Goal: Browse casually: Explore the website without a specific task or goal

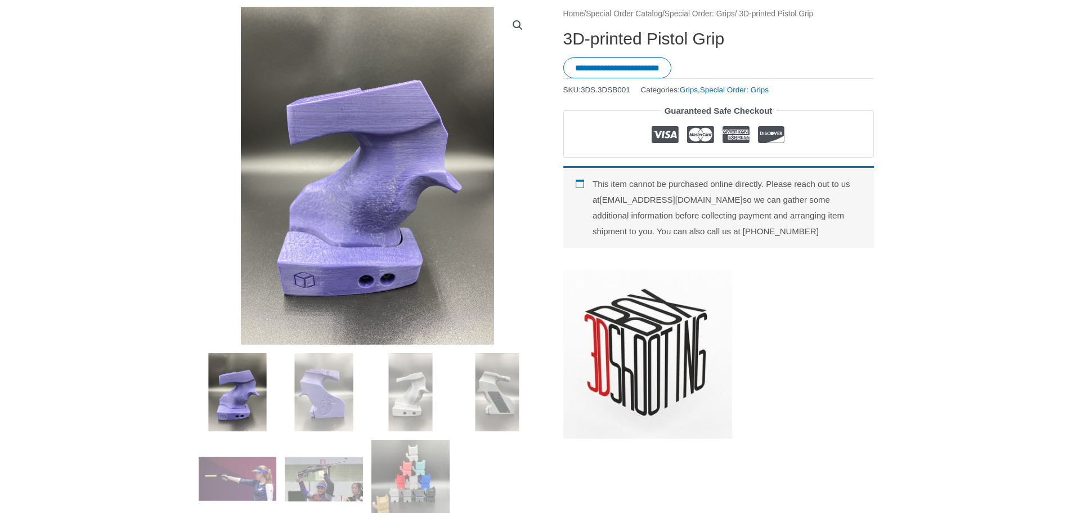
scroll to position [113, 0]
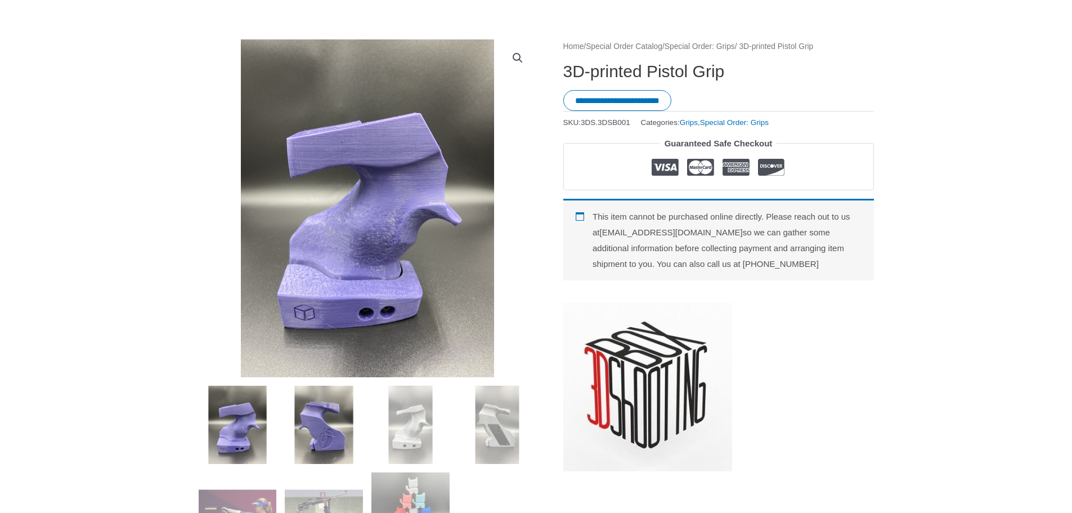
click at [325, 446] on img at bounding box center [324, 425] width 78 height 78
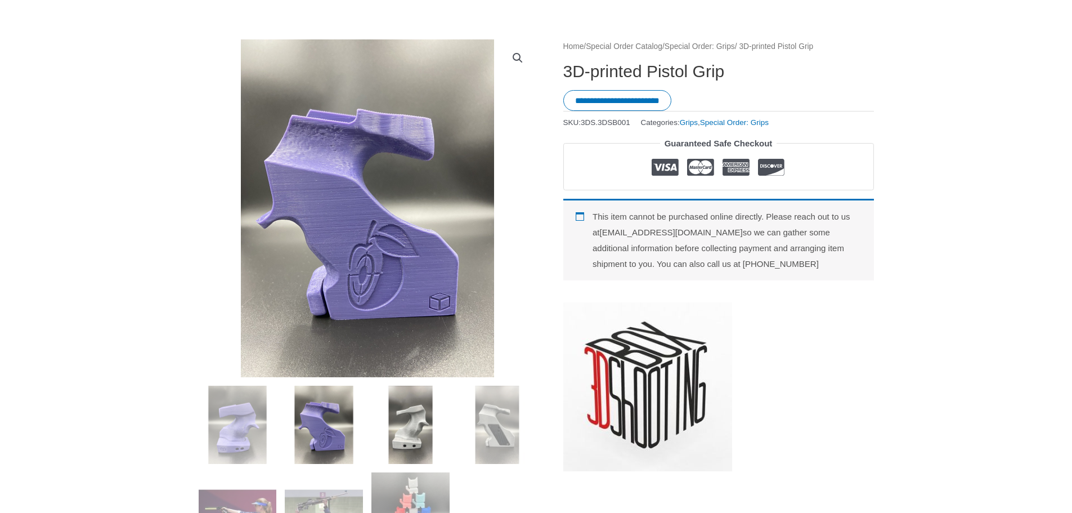
click at [397, 436] on img at bounding box center [411, 425] width 78 height 78
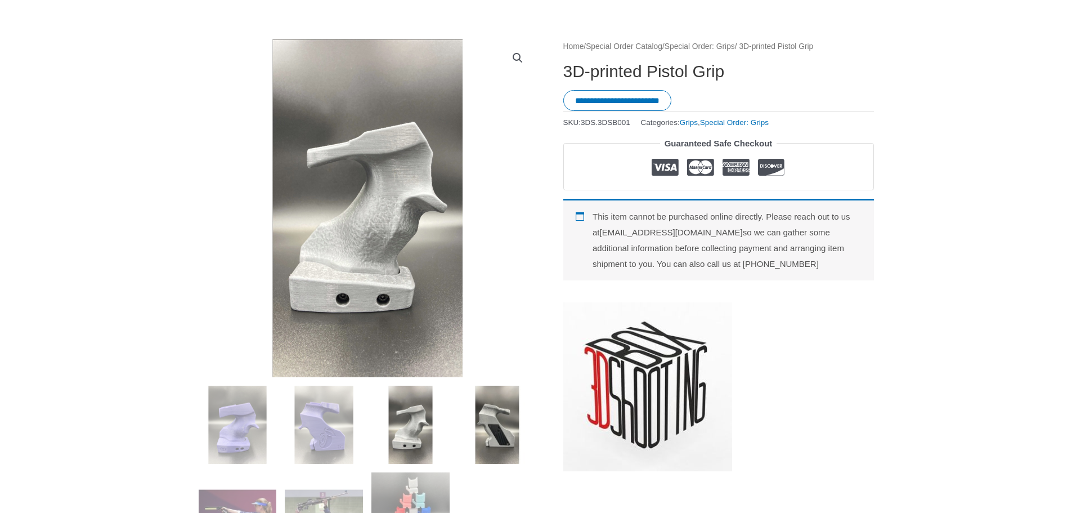
click at [491, 422] on img at bounding box center [497, 425] width 78 height 78
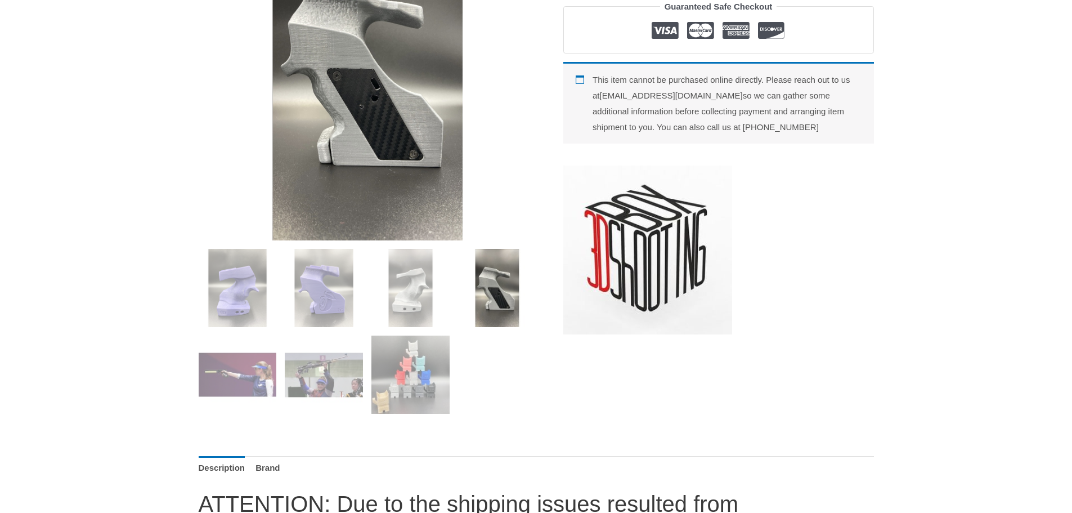
scroll to position [281, 0]
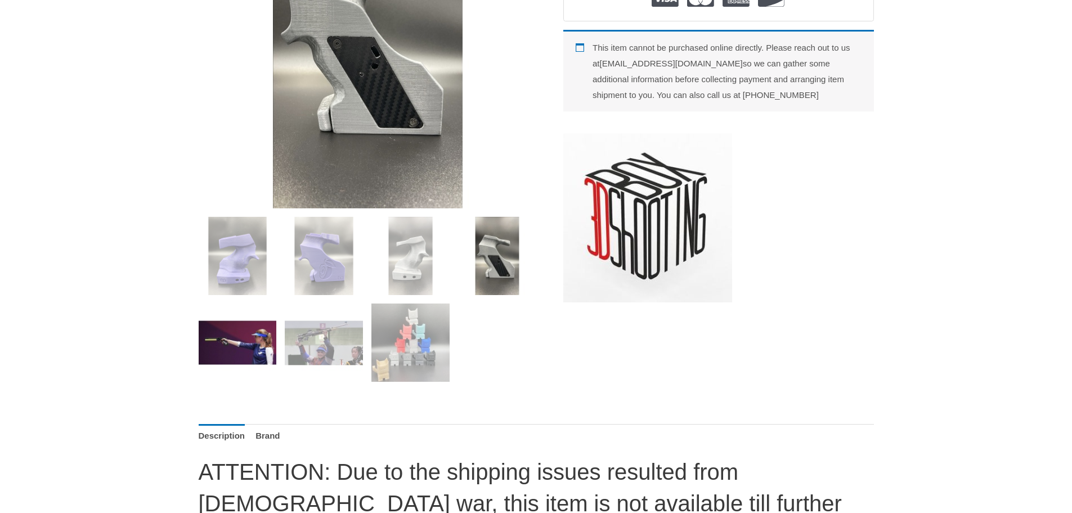
click at [231, 345] on img at bounding box center [238, 342] width 78 height 78
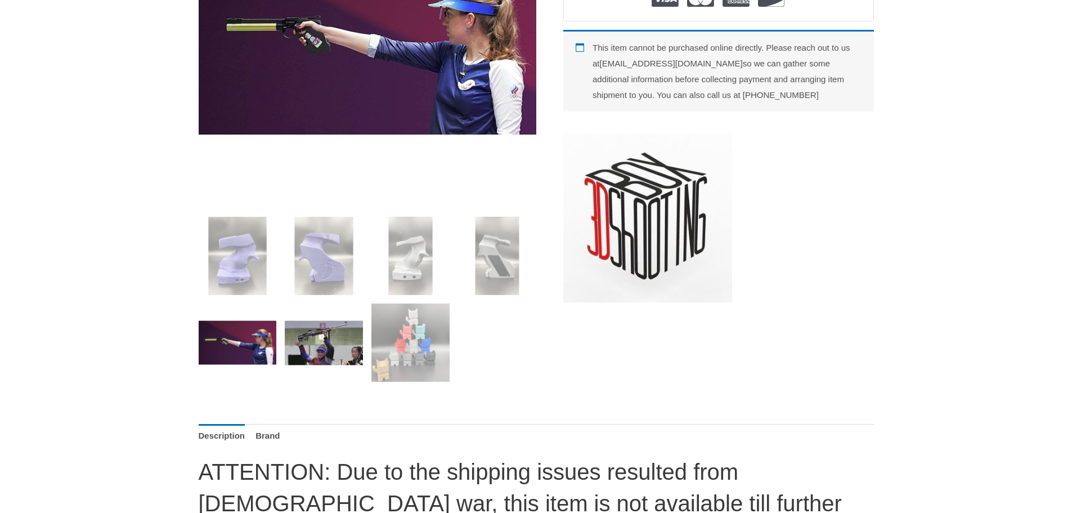
click at [337, 345] on img at bounding box center [324, 342] width 78 height 78
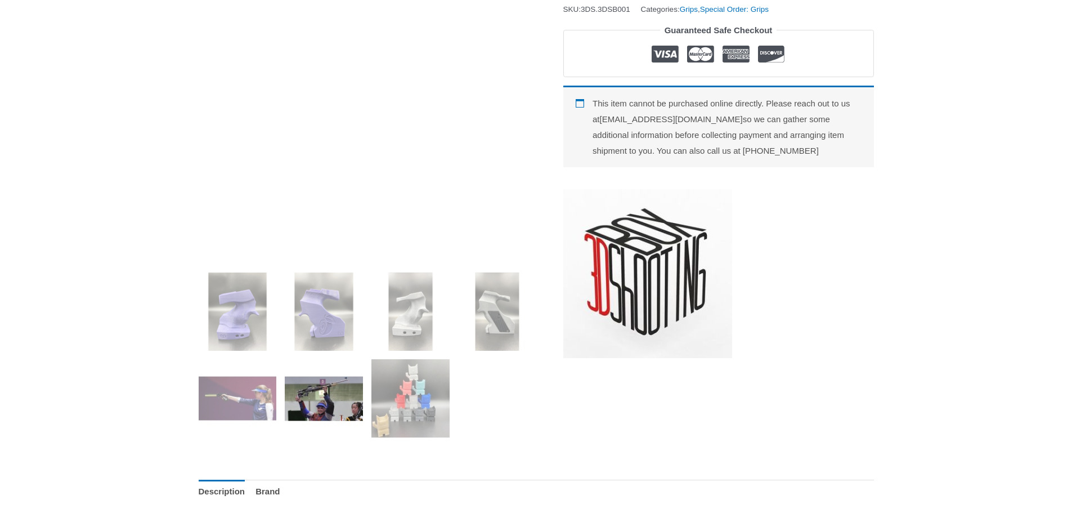
scroll to position [225, 0]
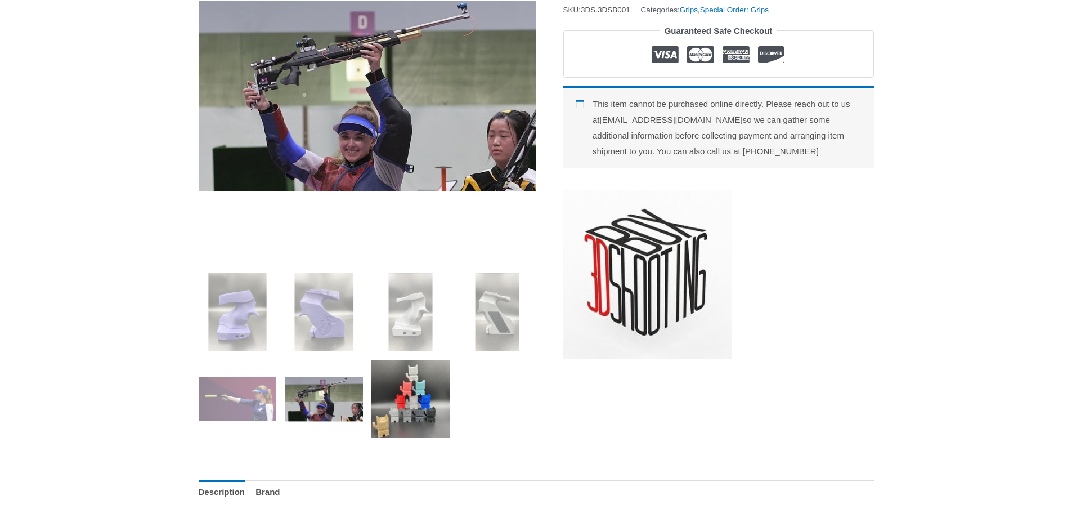
click at [411, 416] on img at bounding box center [411, 399] width 78 height 78
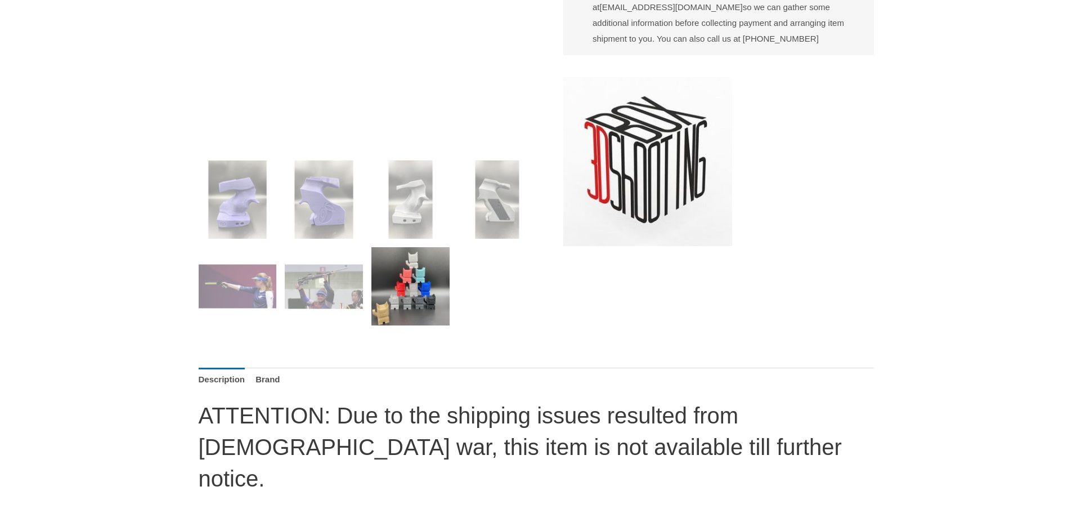
scroll to position [169, 0]
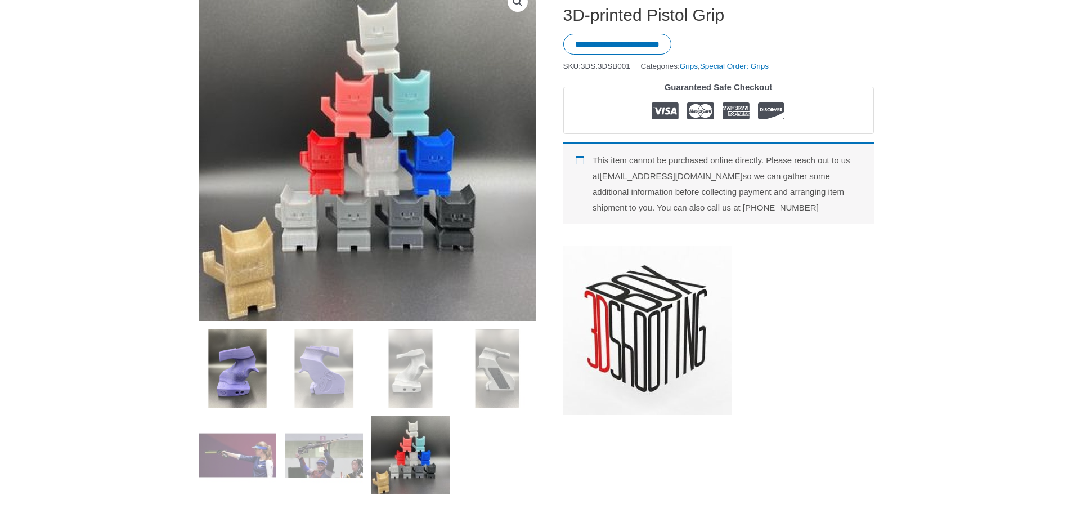
click at [228, 375] on img at bounding box center [238, 368] width 78 height 78
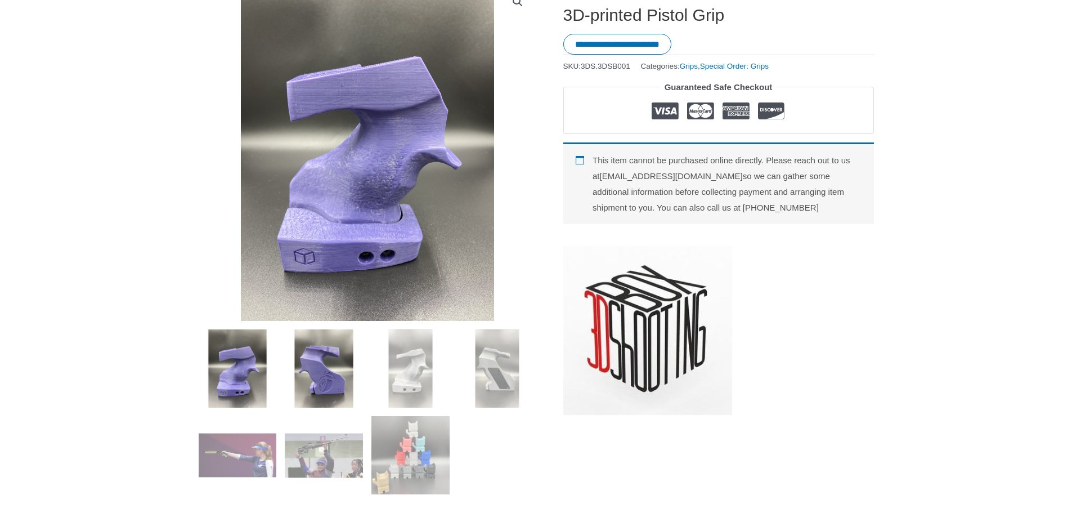
click at [323, 351] on img at bounding box center [324, 368] width 78 height 78
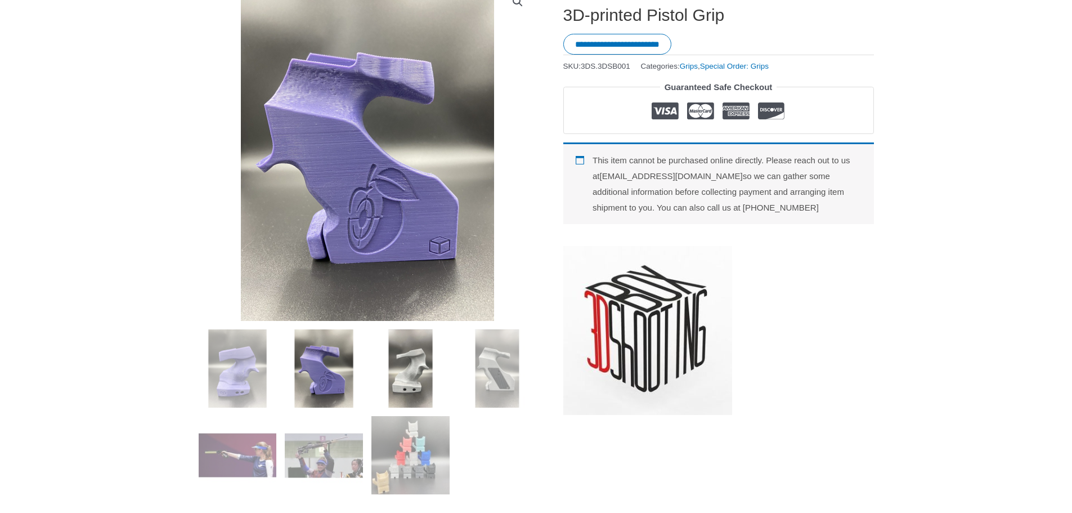
click at [399, 357] on img at bounding box center [411, 368] width 78 height 78
